Goal: Task Accomplishment & Management: Manage account settings

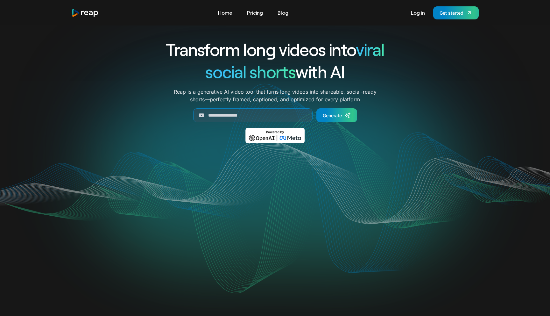
click at [416, 12] on link "Log in" at bounding box center [417, 13] width 20 height 10
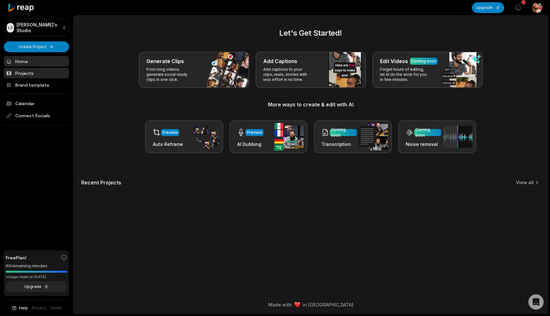
click at [34, 74] on link "Projects" at bounding box center [36, 73] width 65 height 10
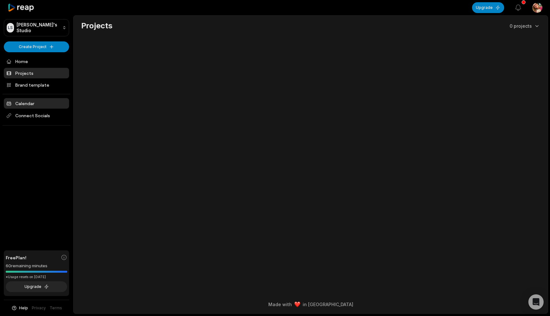
click at [38, 107] on link "Calendar" at bounding box center [36, 103] width 65 height 10
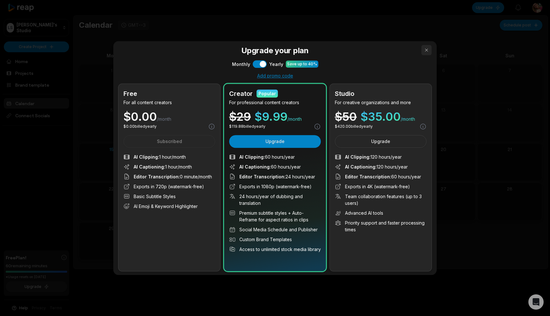
click at [426, 49] on button "button" at bounding box center [426, 50] width 10 height 10
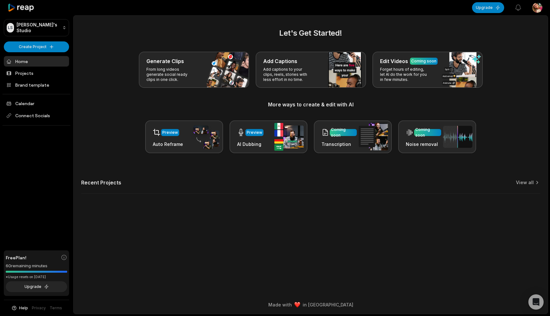
click at [542, 8] on html "**********" at bounding box center [275, 158] width 550 height 316
click at [503, 41] on span "Settings" at bounding box center [504, 39] width 17 height 7
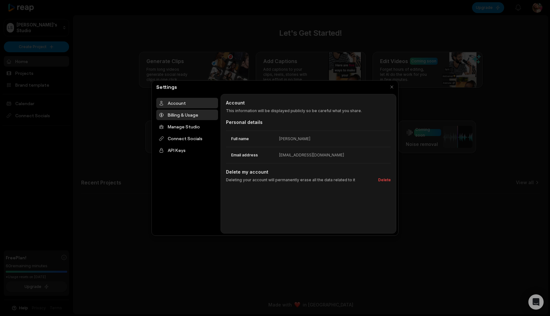
click at [194, 111] on div "Billing & Usage" at bounding box center [187, 114] width 62 height 10
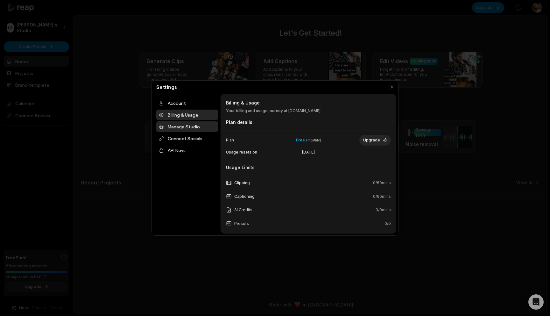
click at [193, 126] on div "Manage Studio" at bounding box center [187, 126] width 62 height 10
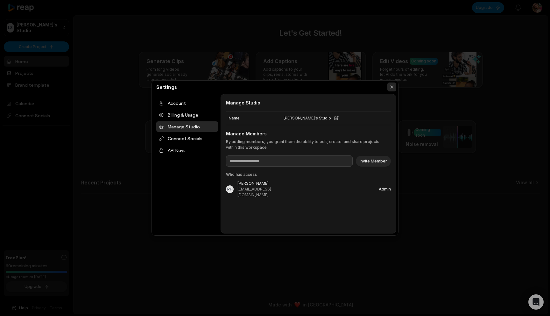
click at [390, 86] on button "button" at bounding box center [391, 86] width 9 height 9
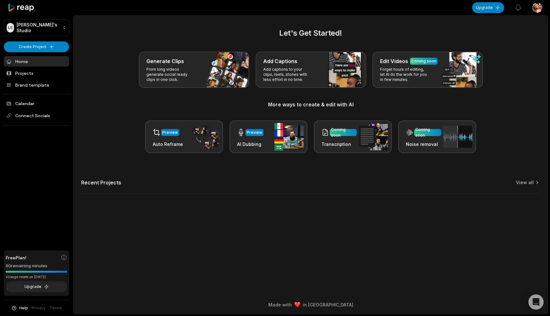
click at [537, 10] on html "**********" at bounding box center [275, 158] width 550 height 316
click at [505, 53] on span "Sign Out" at bounding box center [505, 52] width 18 height 7
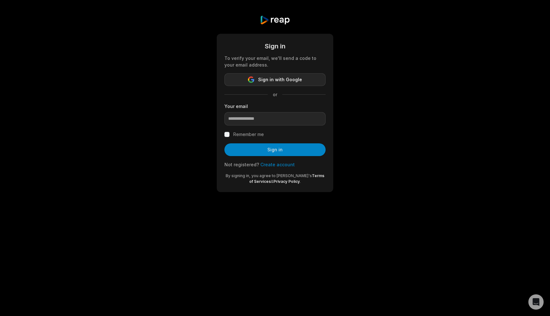
click at [277, 84] on button "Sign in with Google" at bounding box center [274, 79] width 101 height 13
